Goal: Task Accomplishment & Management: Complete application form

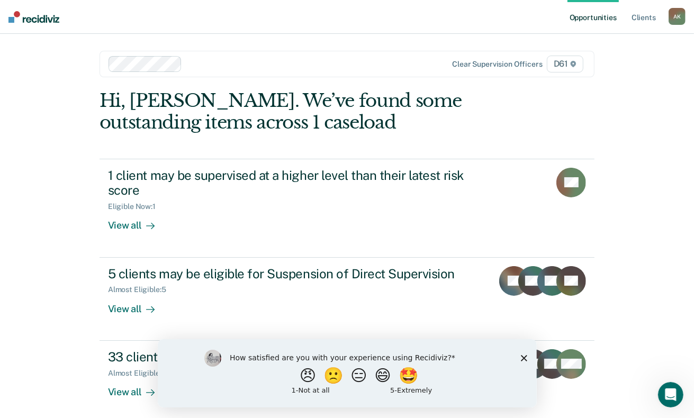
click at [525, 357] on icon "Close survey" at bounding box center [523, 358] width 6 height 6
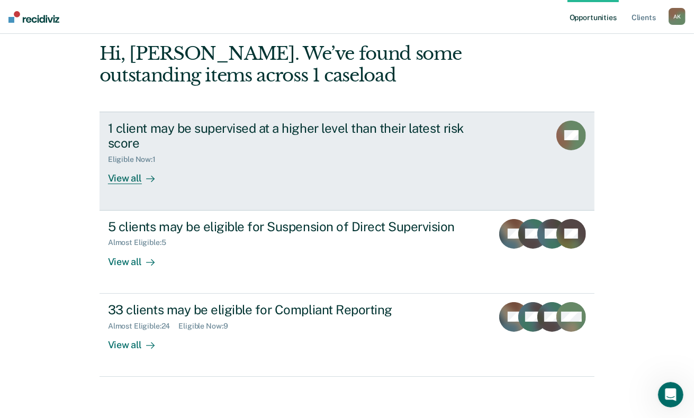
scroll to position [48, 0]
click at [390, 152] on div "Eligible Now : 1" at bounding box center [294, 156] width 372 height 13
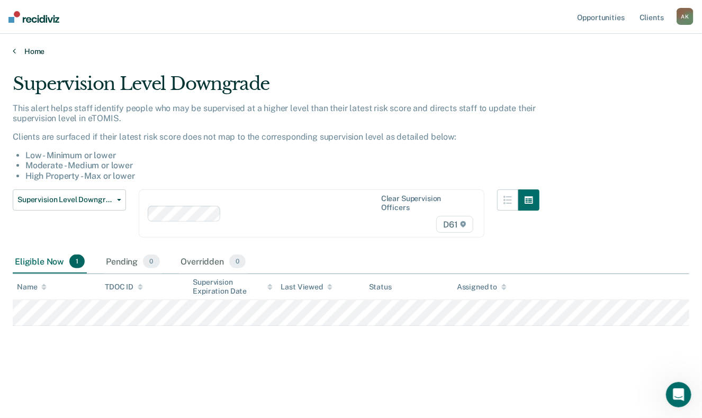
click at [37, 49] on link "Home" at bounding box center [351, 52] width 677 height 10
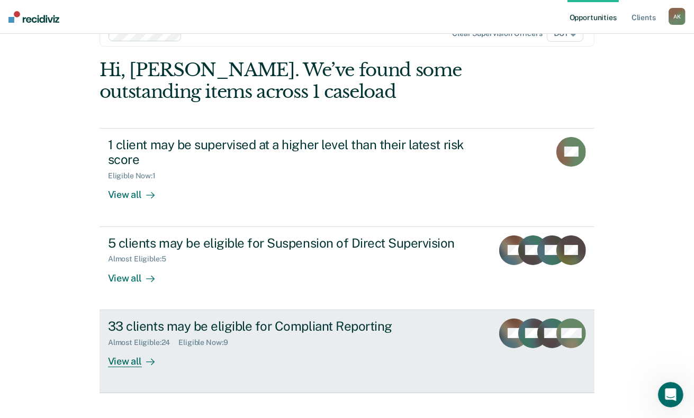
scroll to position [48, 0]
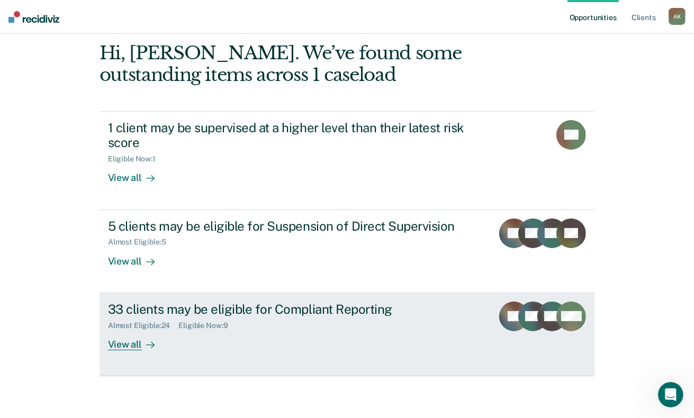
click at [123, 338] on div "View all" at bounding box center [137, 340] width 59 height 21
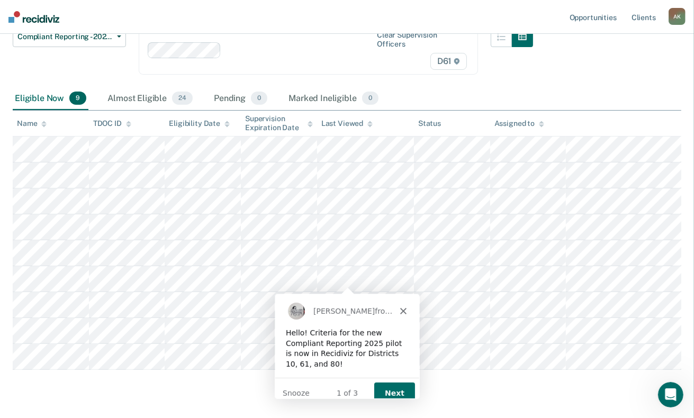
scroll to position [88, 0]
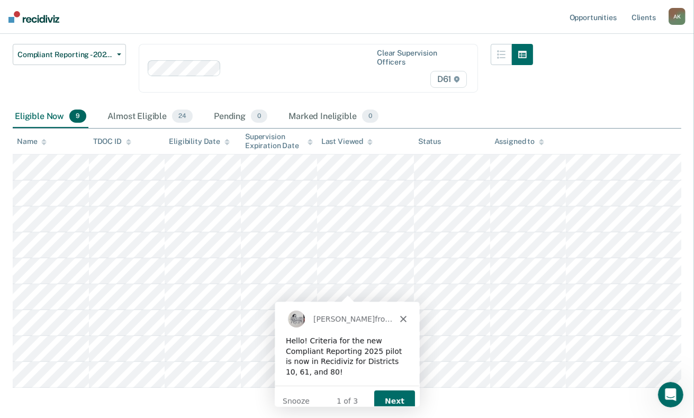
click at [397, 392] on button "Next" at bounding box center [393, 401] width 41 height 22
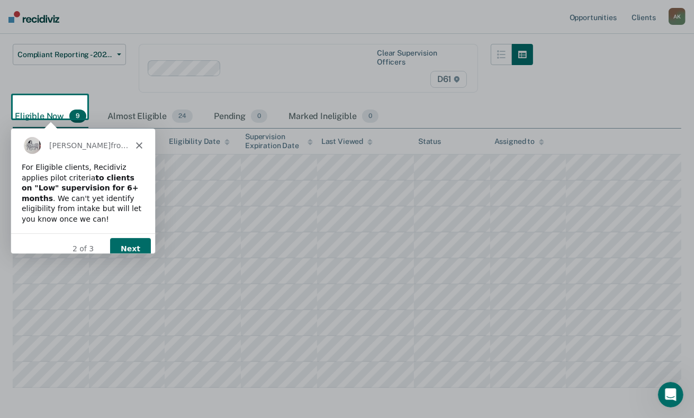
scroll to position [0, 0]
click at [135, 242] on button "Next" at bounding box center [130, 248] width 41 height 22
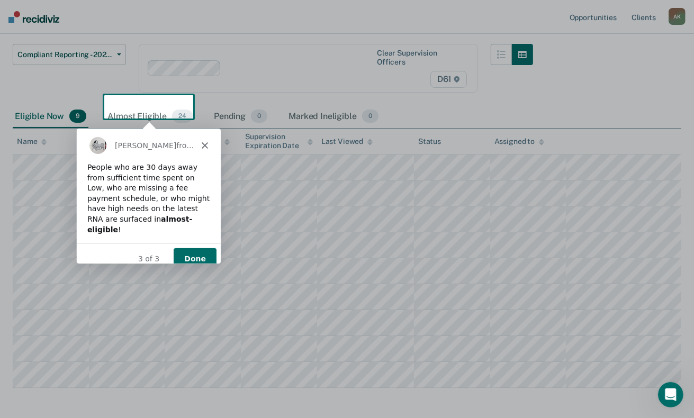
click at [201, 247] on button "Done" at bounding box center [194, 258] width 43 height 22
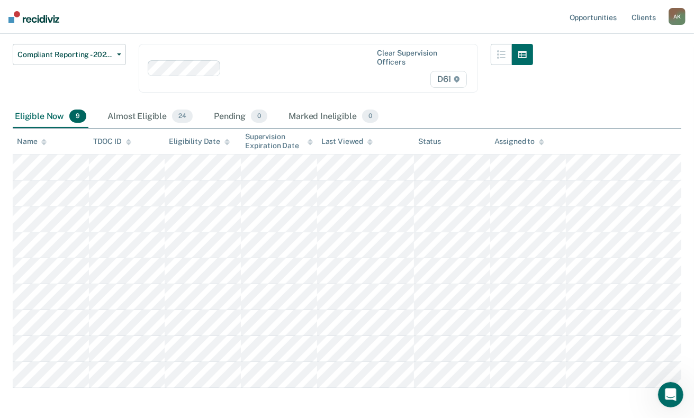
click at [46, 106] on div "Eligible Now 9" at bounding box center [51, 116] width 76 height 23
click at [137, 105] on div "Almost Eligible 24" at bounding box center [149, 116] width 89 height 23
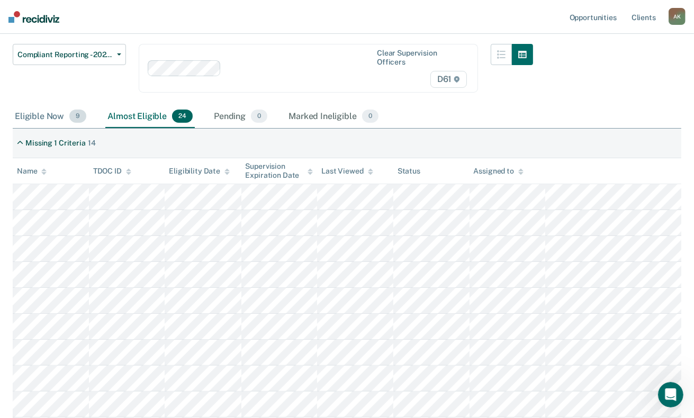
click at [52, 105] on div "Eligible Now 9" at bounding box center [51, 116] width 76 height 23
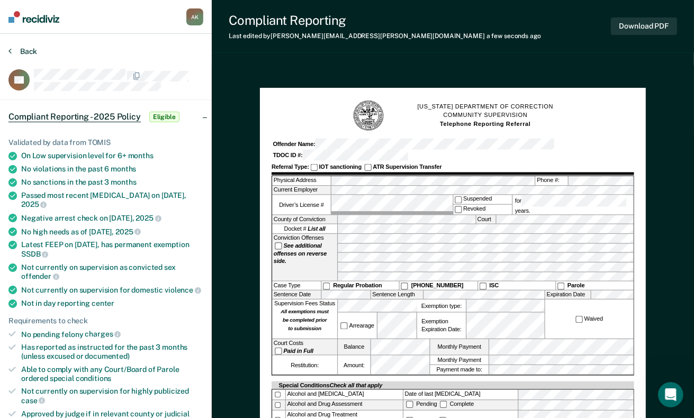
click at [33, 51] on button "Back" at bounding box center [22, 52] width 29 height 10
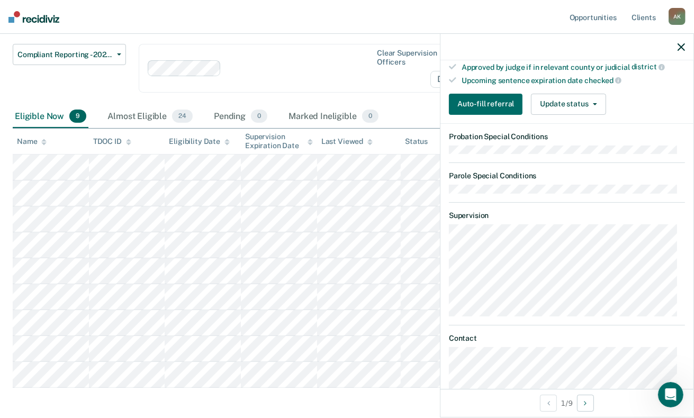
scroll to position [318, 0]
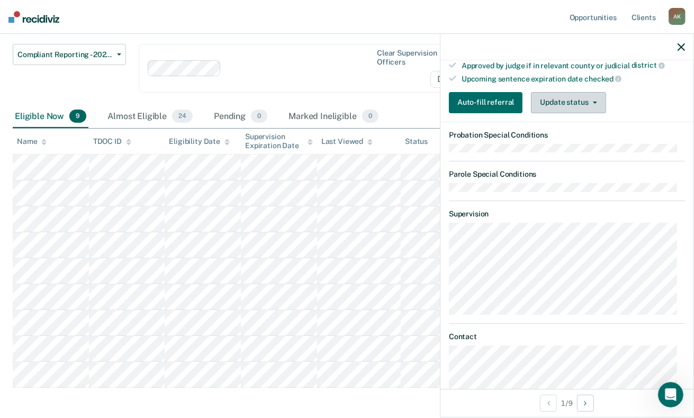
click at [587, 103] on button "Update status" at bounding box center [568, 102] width 75 height 21
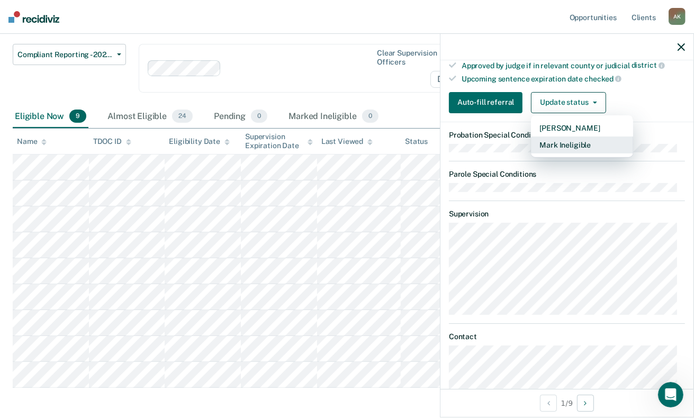
click at [587, 154] on button "Mark Ineligible" at bounding box center [582, 145] width 102 height 17
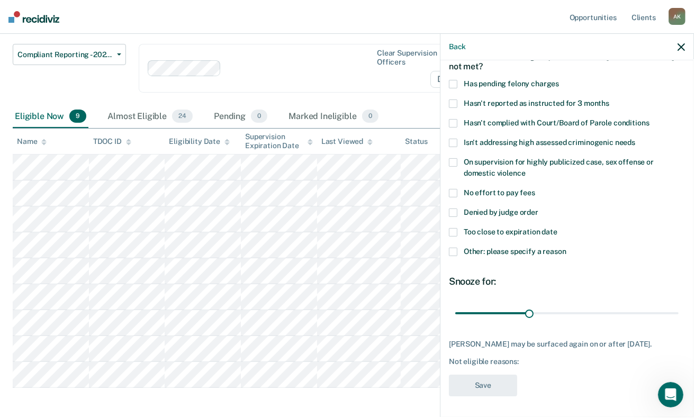
scroll to position [68, 0]
drag, startPoint x: 525, startPoint y: 304, endPoint x: 743, endPoint y: 304, distance: 217.6
click at [679, 304] on input "range" at bounding box center [566, 313] width 223 height 19
type input "90"
drag, startPoint x: 666, startPoint y: 302, endPoint x: 726, endPoint y: 321, distance: 63.3
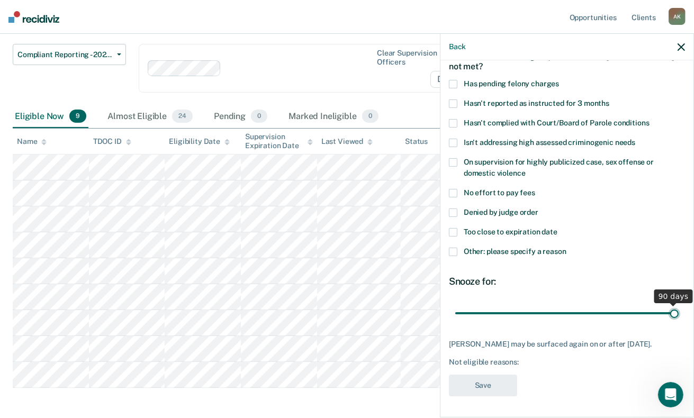
click at [679, 321] on input "range" at bounding box center [566, 313] width 223 height 19
click at [568, 364] on div "Not eligible reasons:" at bounding box center [567, 362] width 236 height 9
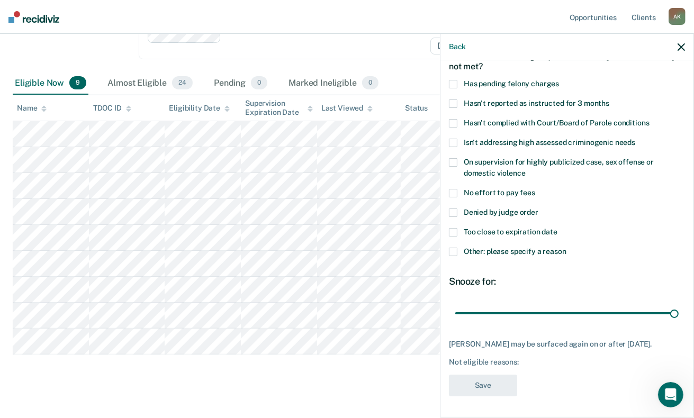
scroll to position [124, 0]
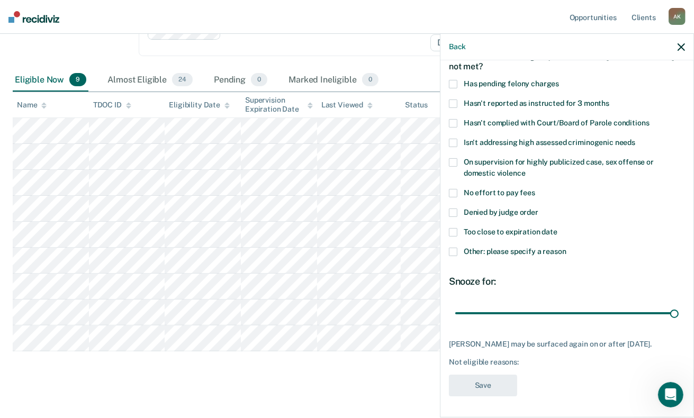
drag, startPoint x: 548, startPoint y: 374, endPoint x: 541, endPoint y: 367, distance: 10.1
click at [546, 373] on div "CT Which of the following requirements has [PERSON_NAME] not met? Has pending f…" at bounding box center [567, 207] width 236 height 391
click at [531, 364] on div "Not eligible reasons:" at bounding box center [567, 362] width 236 height 9
click at [389, 381] on main "Compliant Reporting - 2025 Policy Compliant Reporting is a level of supervision…" at bounding box center [347, 178] width 694 height 493
click at [454, 209] on span at bounding box center [453, 213] width 8 height 8
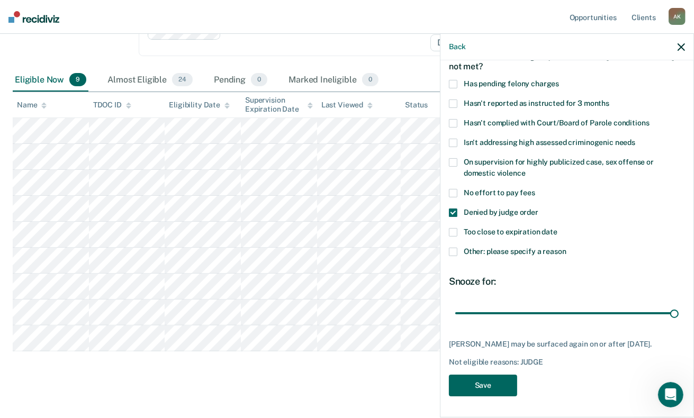
click at [492, 394] on button "Save" at bounding box center [483, 386] width 68 height 22
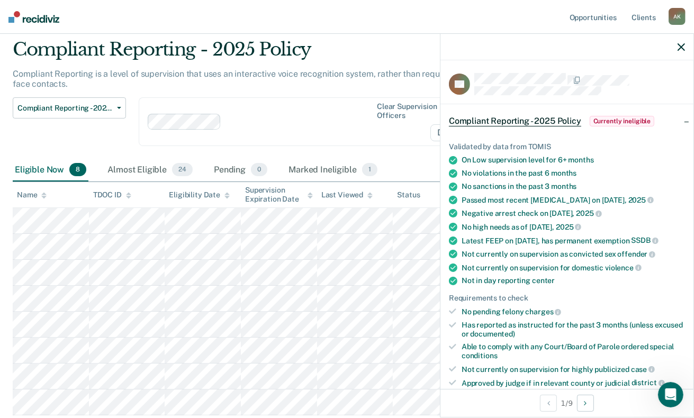
scroll to position [53, 0]
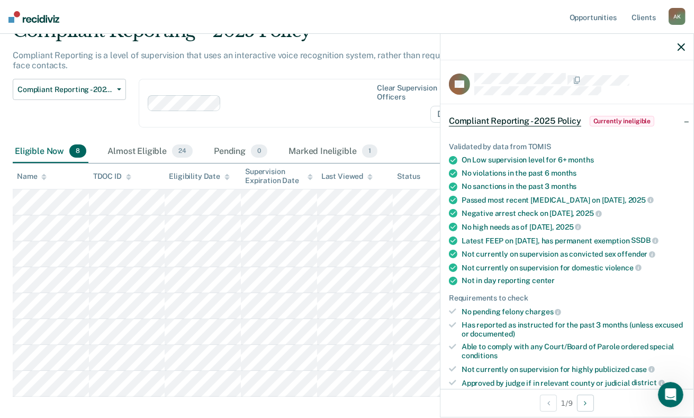
click at [678, 46] on icon "button" at bounding box center [681, 46] width 7 height 7
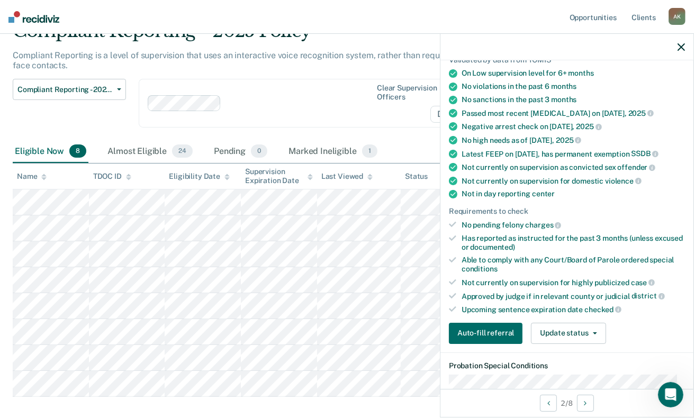
scroll to position [106, 0]
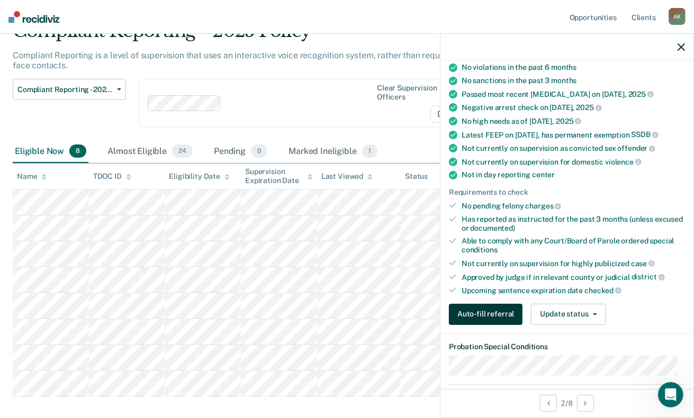
click at [493, 317] on button "Auto-fill referral" at bounding box center [486, 314] width 74 height 21
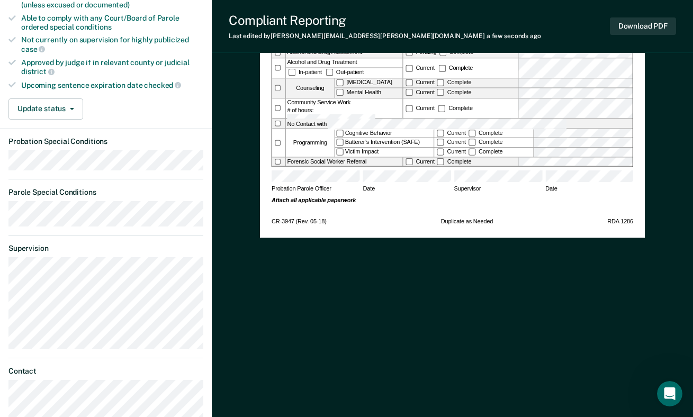
scroll to position [371, 0]
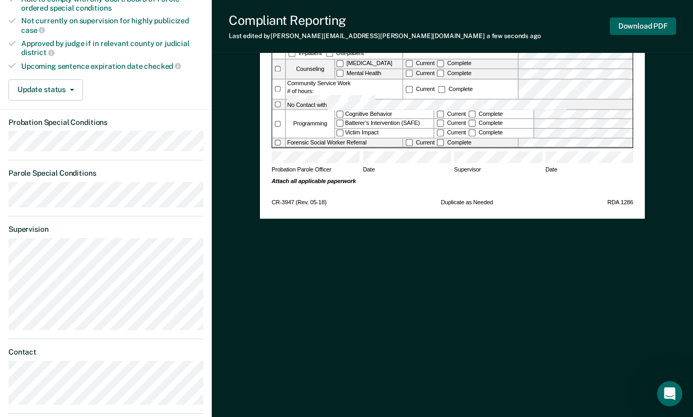
click at [657, 26] on button "Download PDF" at bounding box center [643, 25] width 66 height 17
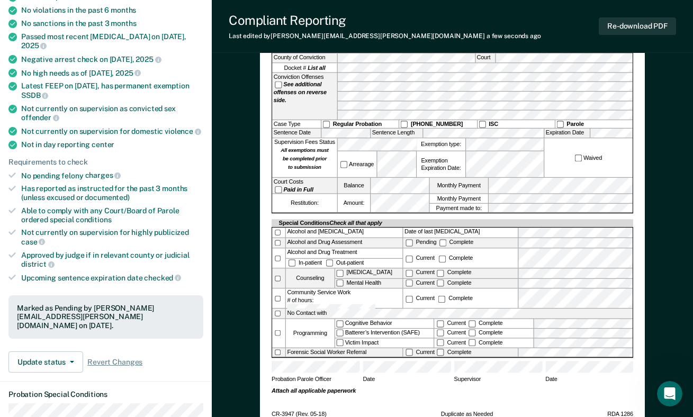
scroll to position [0, 0]
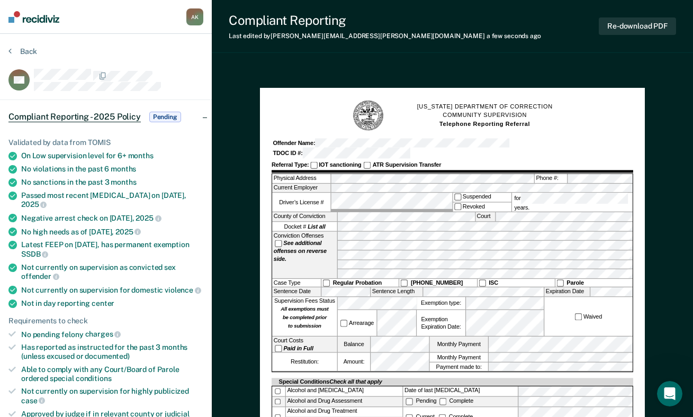
click at [30, 61] on div "Back" at bounding box center [105, 58] width 195 height 22
click at [28, 53] on button "Back" at bounding box center [22, 52] width 29 height 10
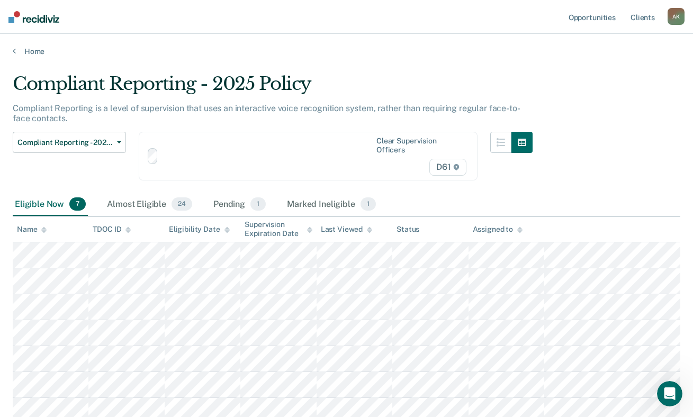
scroll to position [66, 0]
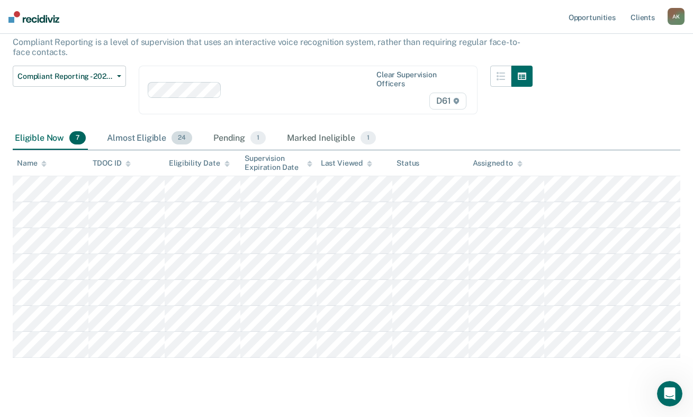
click at [117, 127] on div "Almost Eligible 24" at bounding box center [149, 138] width 89 height 23
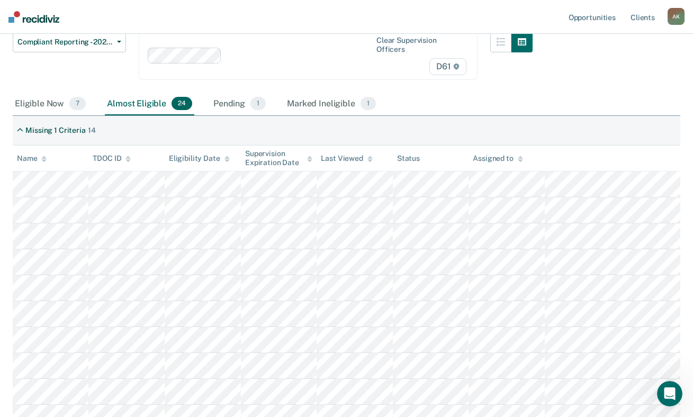
scroll to position [119, 0]
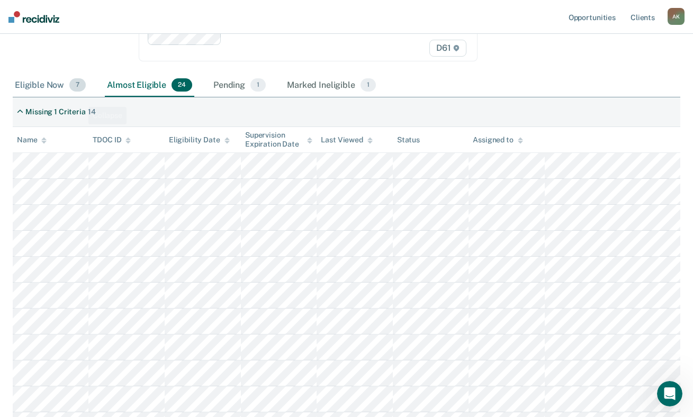
click at [60, 75] on div "Eligible Now 7" at bounding box center [50, 85] width 75 height 23
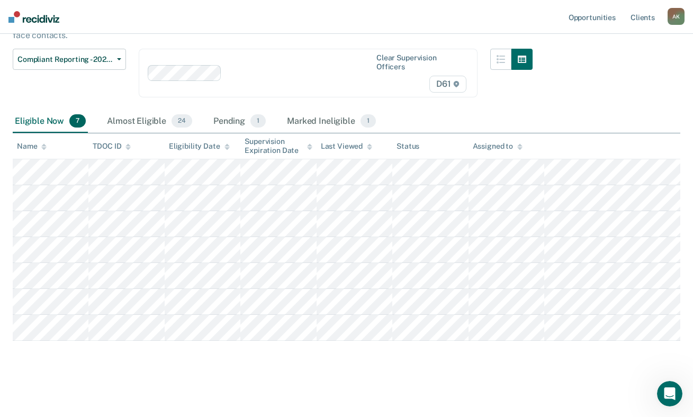
scroll to position [74, 0]
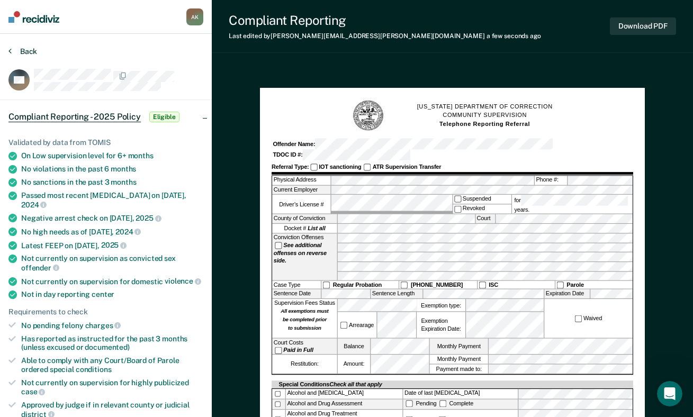
click at [25, 47] on button "Back" at bounding box center [22, 52] width 29 height 10
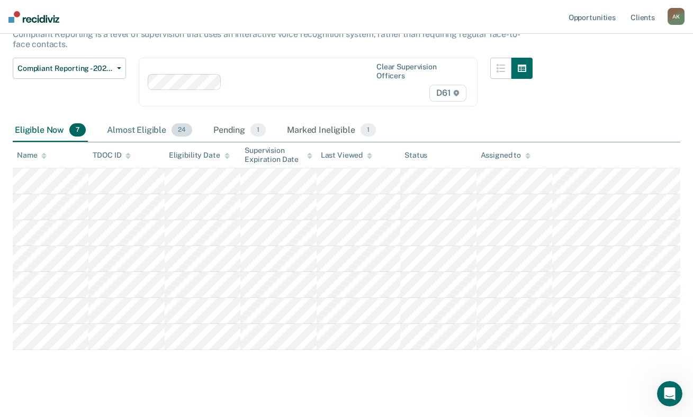
click at [137, 119] on div "Almost Eligible 24" at bounding box center [149, 130] width 89 height 23
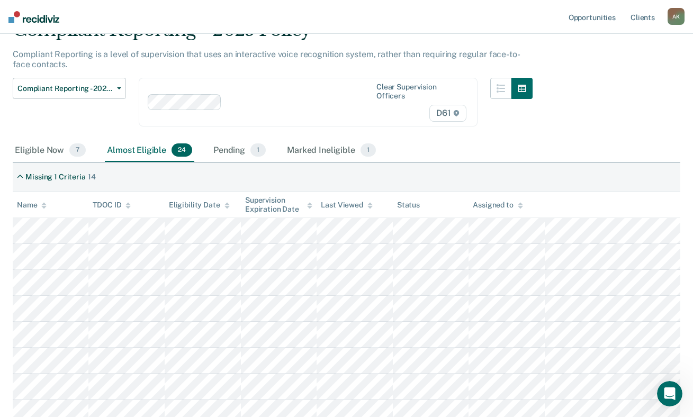
scroll to position [53, 0]
click at [47, 140] on div "Eligible Now 7" at bounding box center [50, 151] width 75 height 23
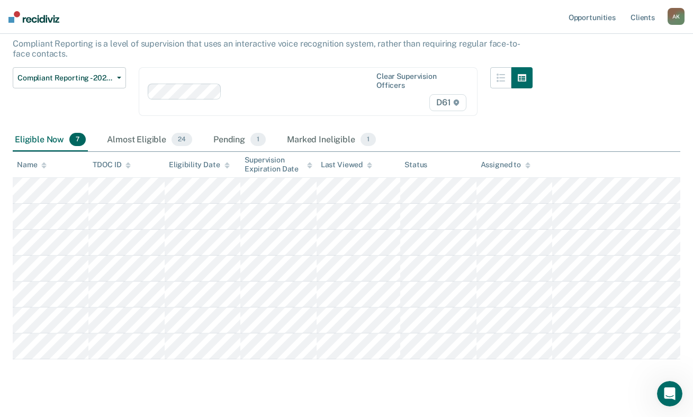
scroll to position [74, 0]
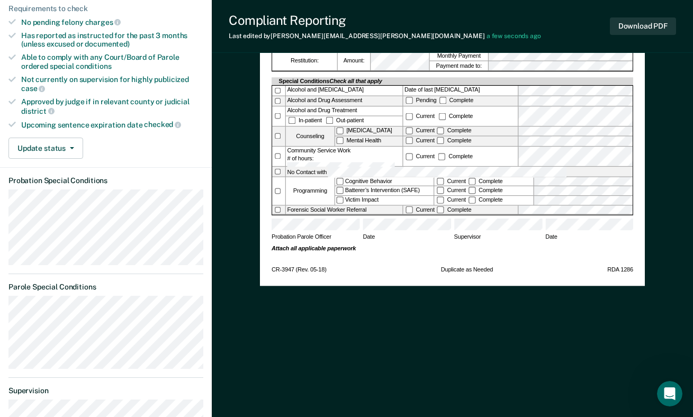
scroll to position [318, 0]
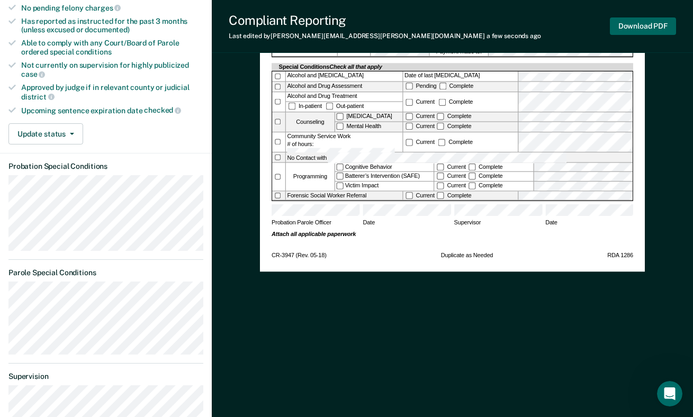
click at [650, 28] on button "Download PDF" at bounding box center [643, 25] width 66 height 17
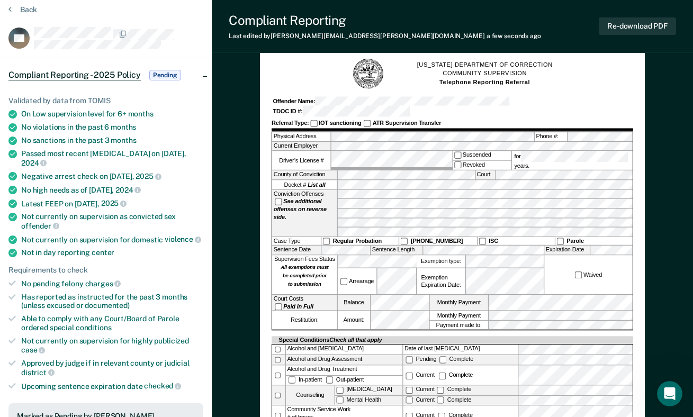
scroll to position [0, 0]
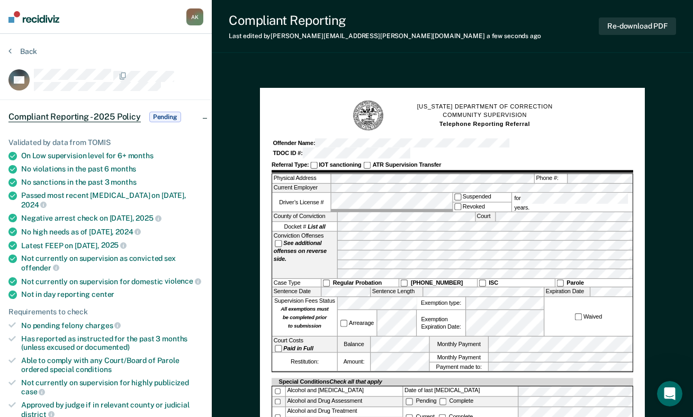
click at [632, 113] on div "[US_STATE] DEPARTMENT OF CORRECTION COMMUNITY SUPERVISION Telephone Reporting R…" at bounding box center [453, 116] width 362 height 32
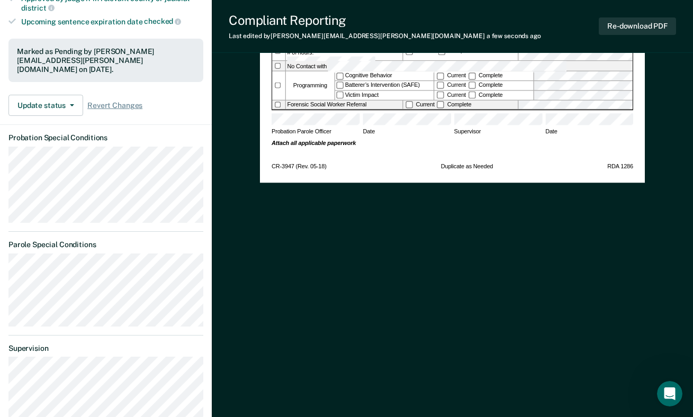
scroll to position [424, 0]
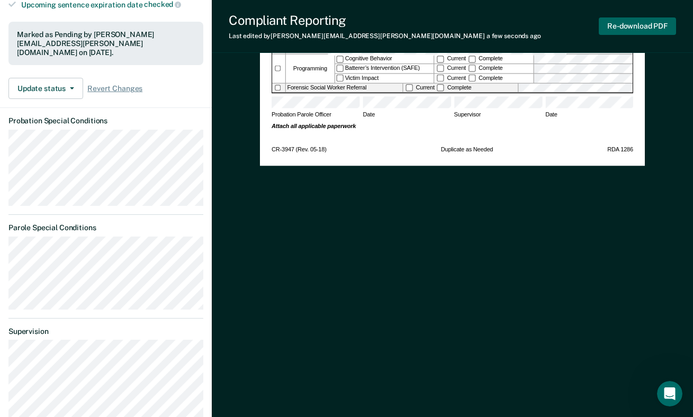
click at [643, 25] on button "Re-download PDF" at bounding box center [637, 25] width 77 height 17
